Goal: Transaction & Acquisition: Purchase product/service

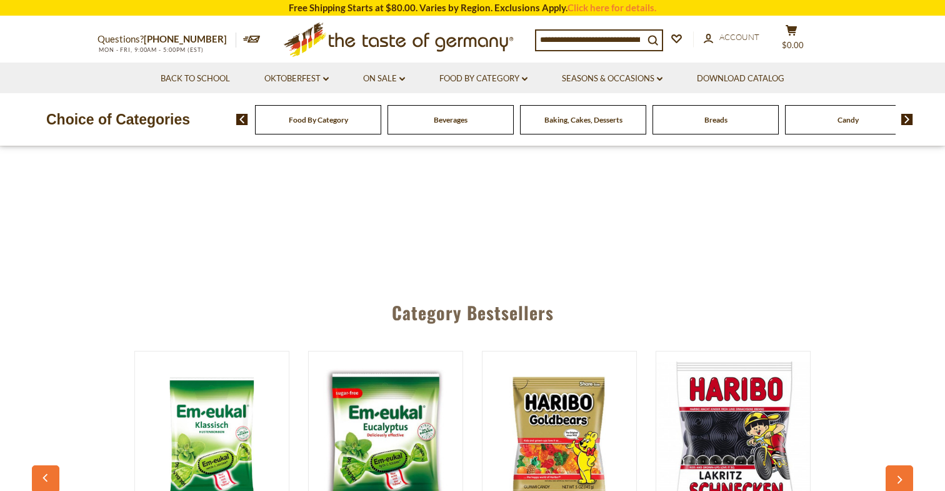
scroll to position [352, 0]
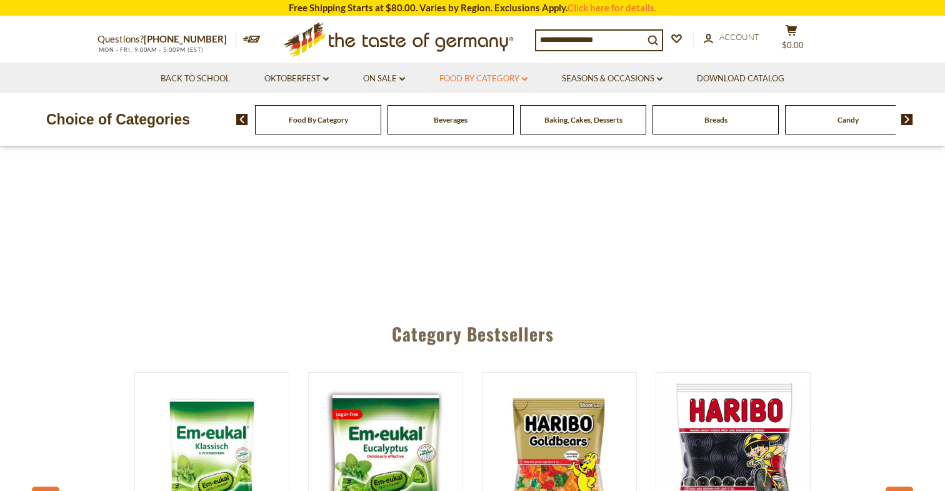
click at [459, 76] on link "Food By Category dropdown_arrow" at bounding box center [484, 79] width 88 height 14
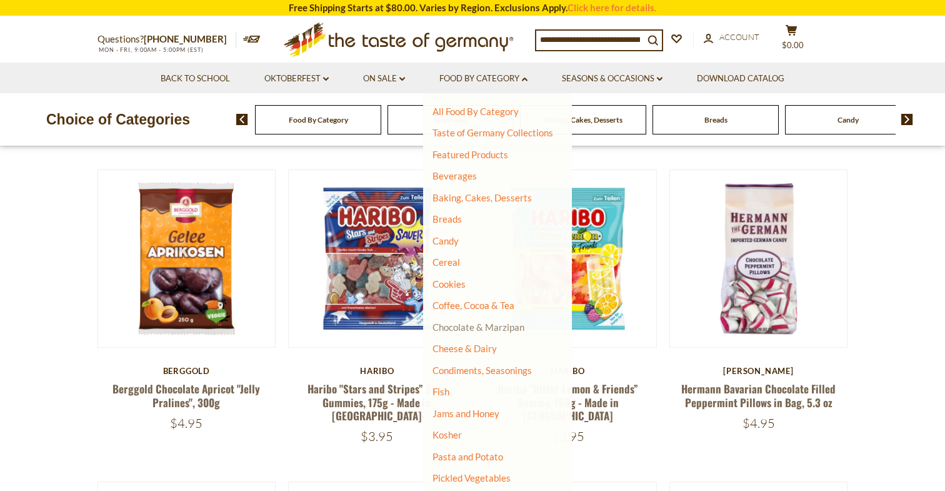
click at [460, 328] on link "Chocolate & Marzipan" at bounding box center [479, 326] width 92 height 11
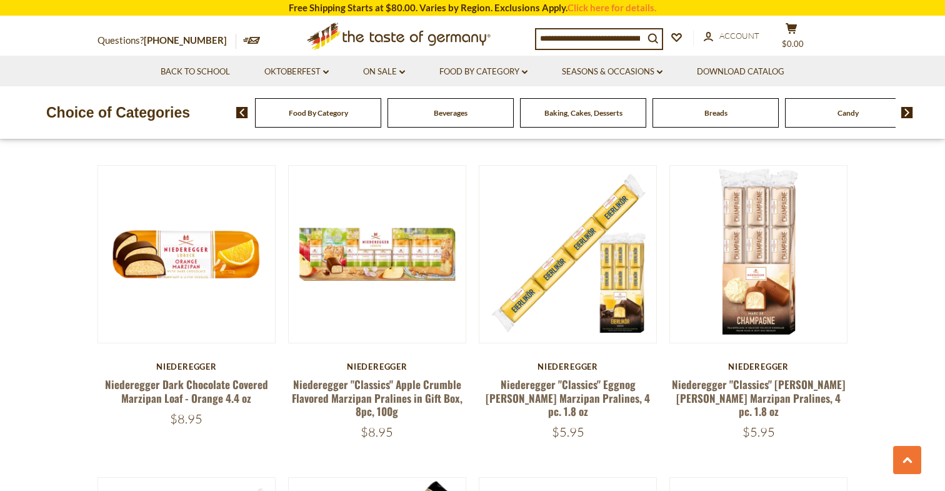
scroll to position [2203, 0]
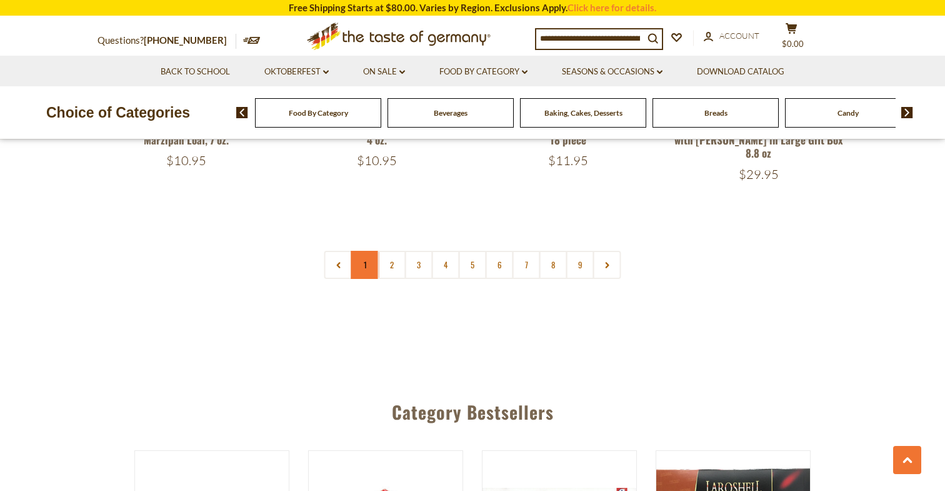
click at [367, 251] on link "1" at bounding box center [365, 265] width 28 height 28
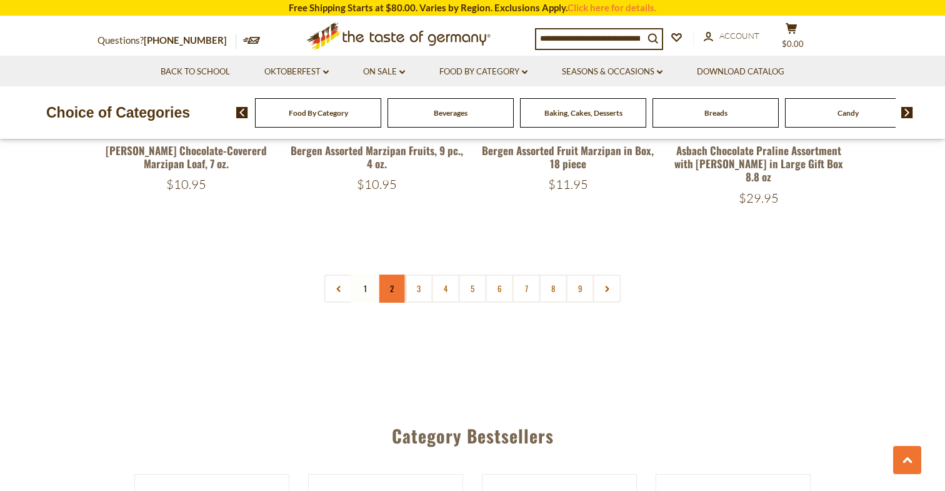
click at [395, 274] on link "2" at bounding box center [392, 288] width 28 height 28
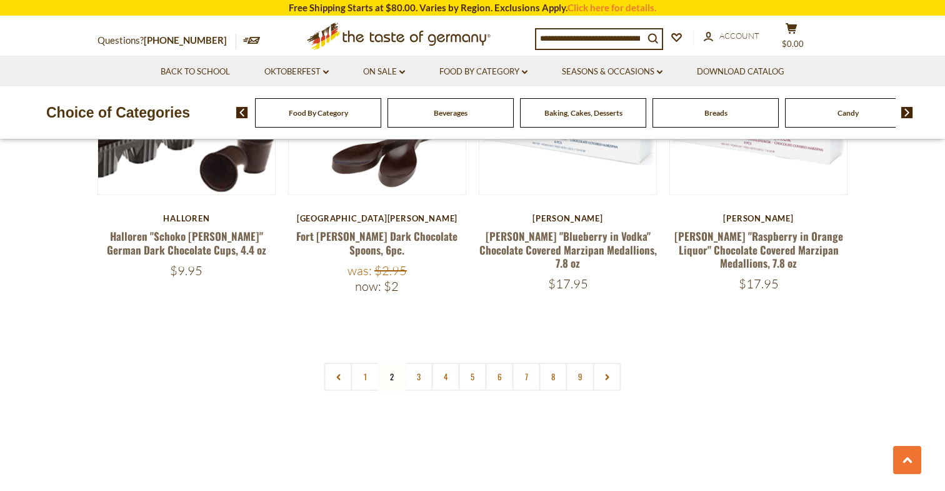
scroll to position [2984, 0]
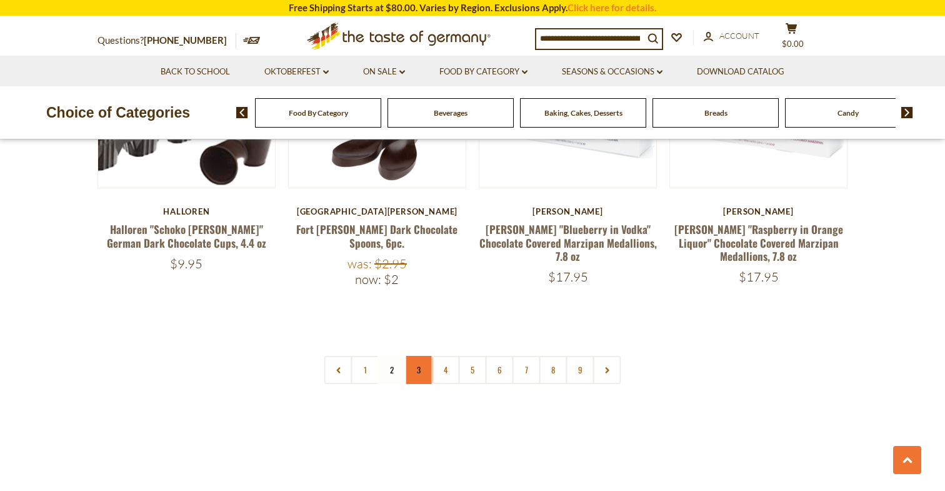
click at [425, 356] on link "3" at bounding box center [419, 370] width 28 height 28
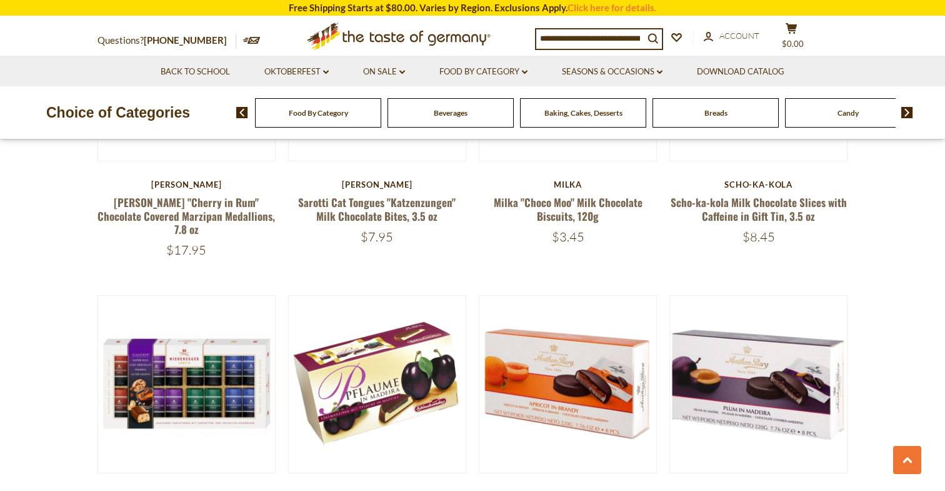
scroll to position [464, 0]
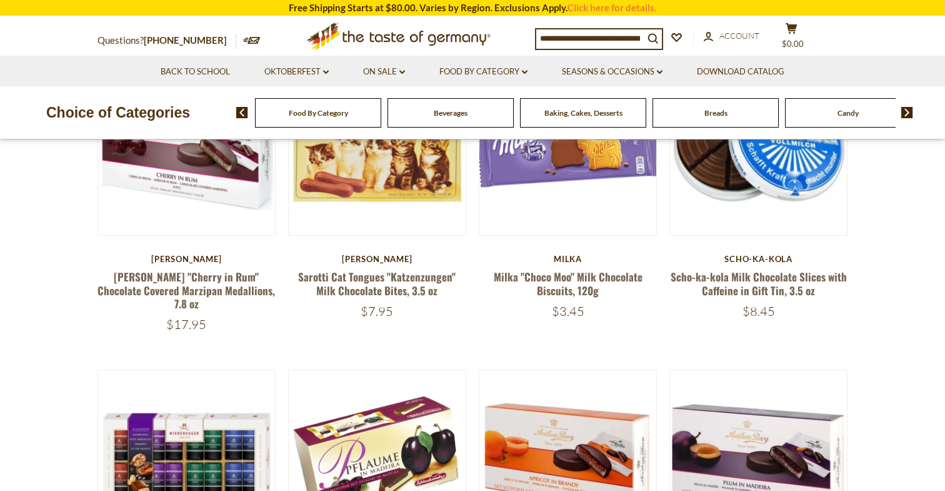
click at [381, 119] on div "Beverages" at bounding box center [318, 112] width 126 height 29
click at [381, 123] on div "Beverages" at bounding box center [318, 112] width 126 height 29
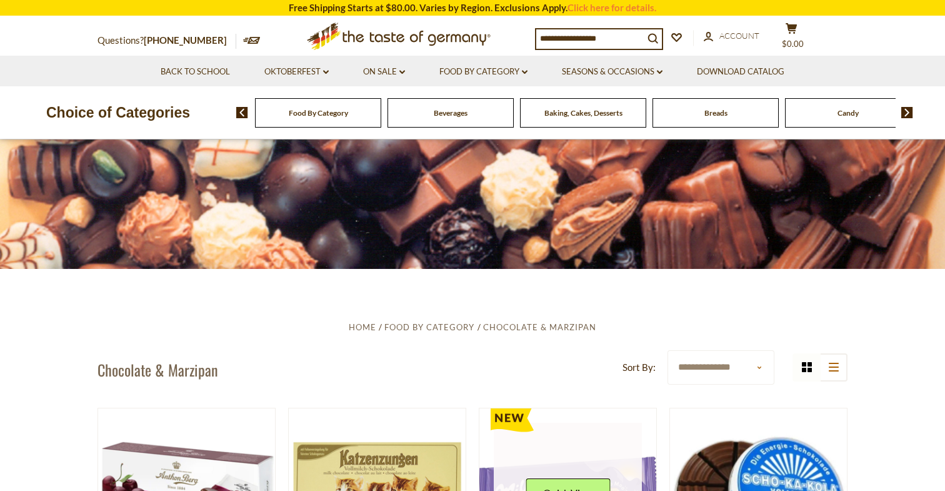
scroll to position [0, 0]
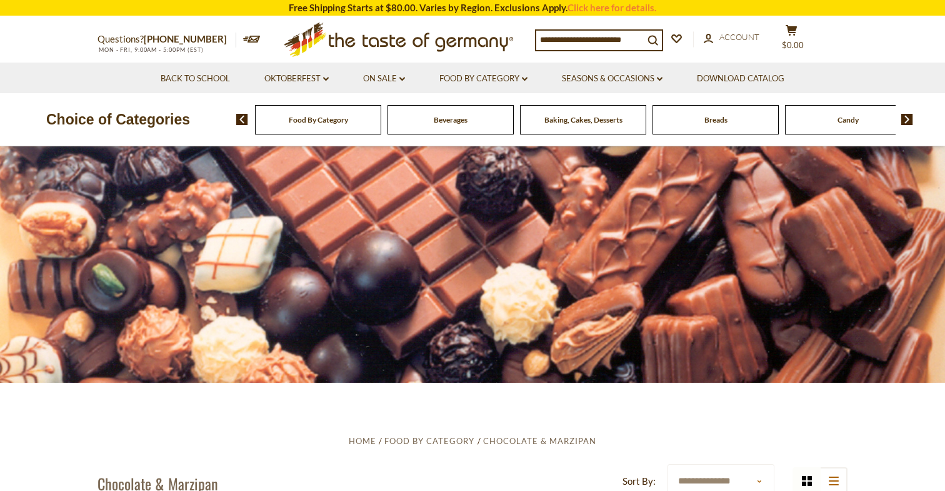
click at [445, 119] on span "Beverages" at bounding box center [451, 119] width 34 height 9
